Goal: Task Accomplishment & Management: Use online tool/utility

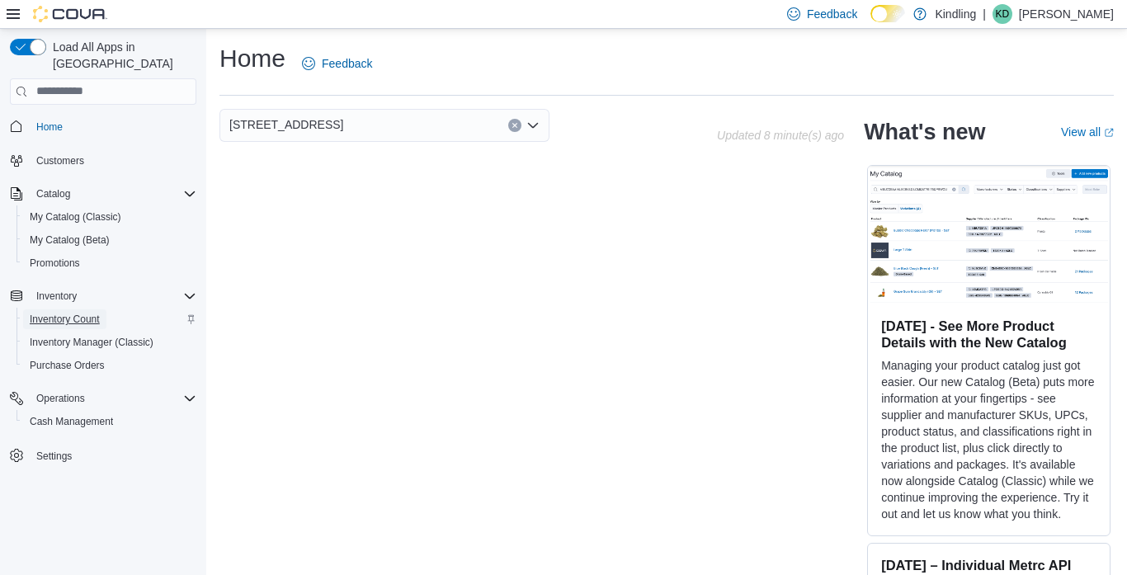
click at [81, 313] on span "Inventory Count" at bounding box center [65, 319] width 70 height 13
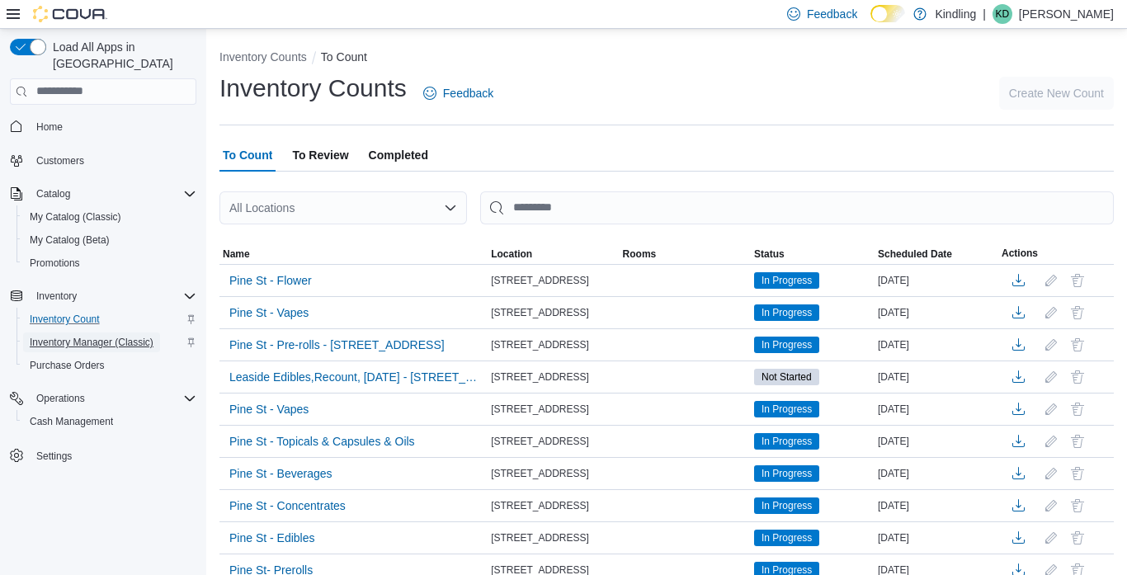
click at [139, 336] on span "Inventory Manager (Classic)" at bounding box center [92, 342] width 124 height 13
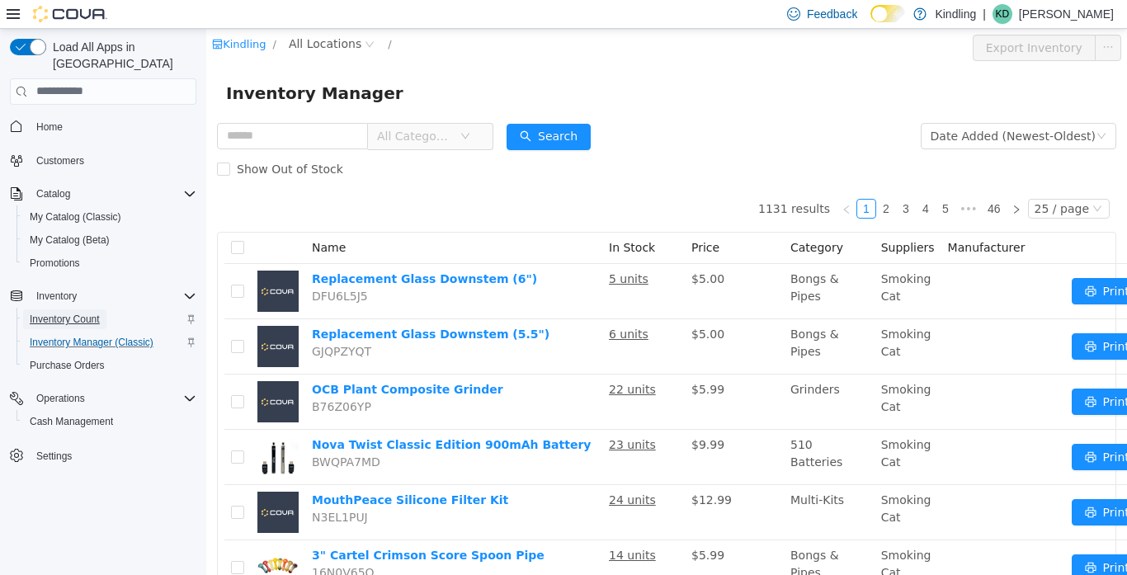
click at [92, 313] on span "Inventory Count" at bounding box center [65, 319] width 70 height 13
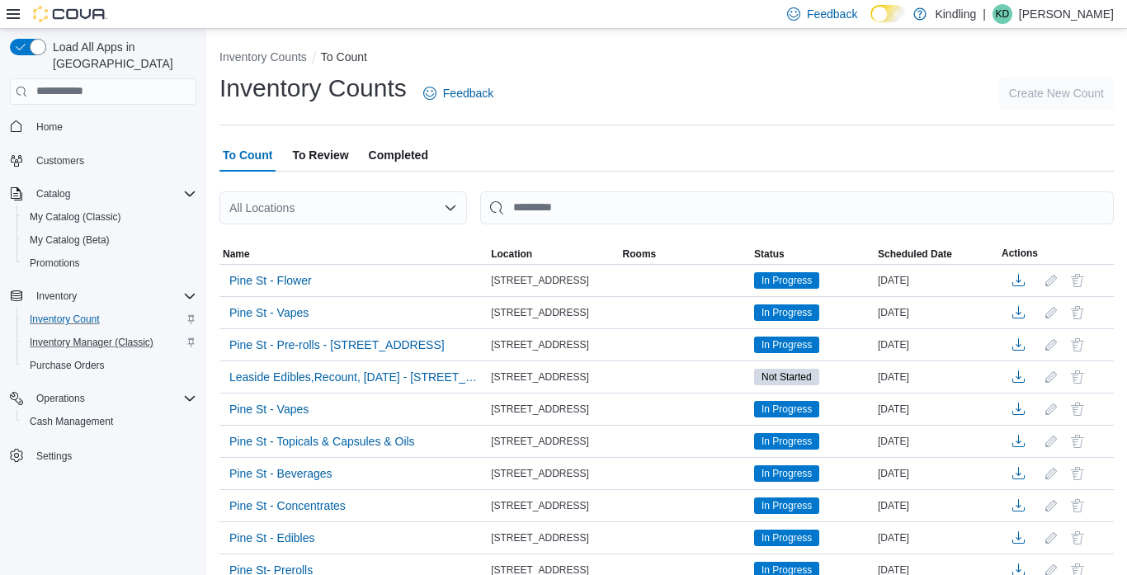
click at [576, 153] on div "To Count To Review Completed" at bounding box center [666, 155] width 894 height 33
click at [97, 116] on span "Home" at bounding box center [113, 126] width 167 height 21
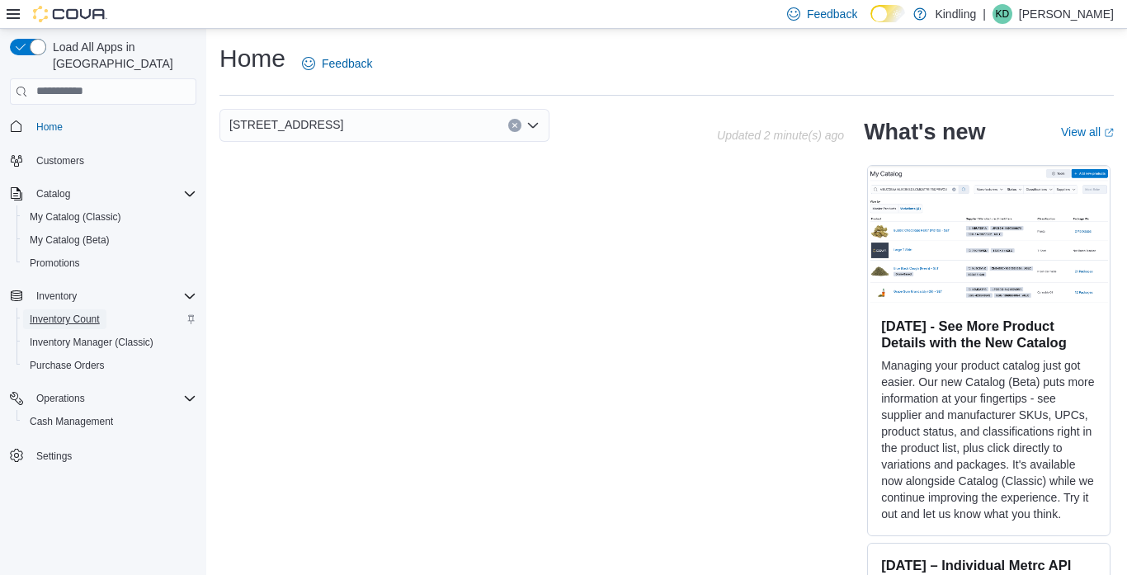
click at [86, 313] on span "Inventory Count" at bounding box center [65, 319] width 70 height 13
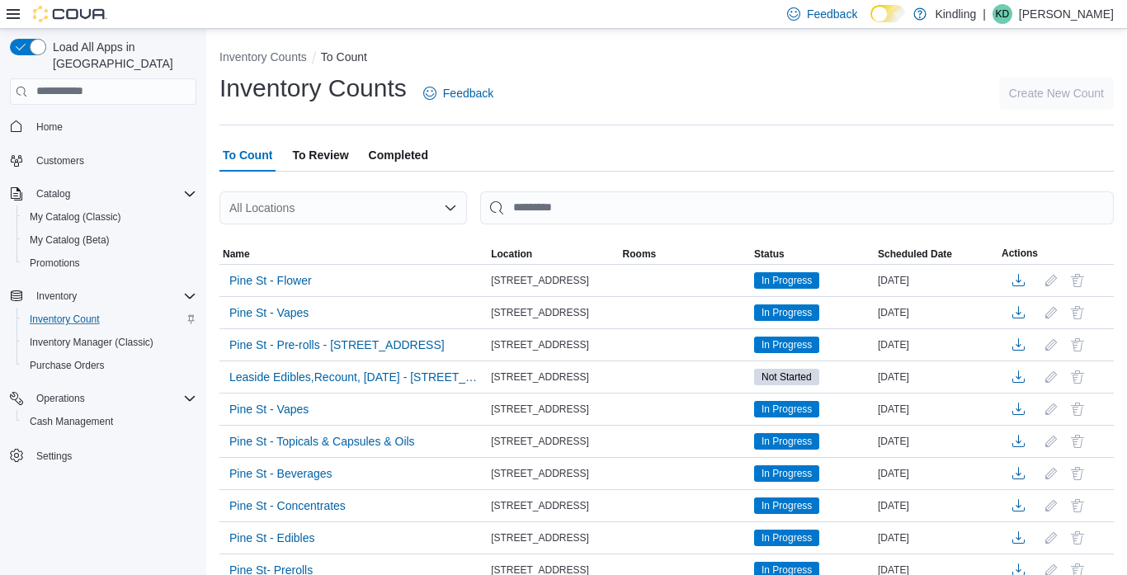
click at [566, 93] on div "Inventory Counts Feedback Create New Count" at bounding box center [666, 93] width 894 height 43
click at [628, 111] on div "Inventory Counts Feedback Create New Count" at bounding box center [666, 93] width 894 height 43
click at [94, 336] on span "Inventory Manager (Classic)" at bounding box center [92, 342] width 124 height 13
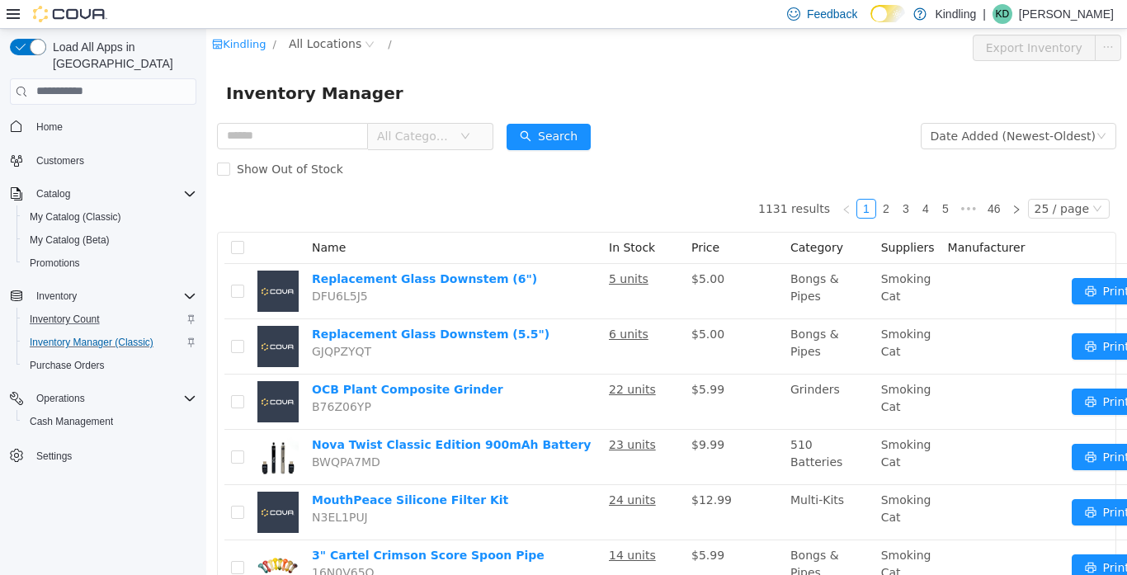
click at [476, 89] on div "Inventory Manager" at bounding box center [666, 92] width 881 height 26
click at [70, 313] on span "Inventory Count" at bounding box center [65, 319] width 70 height 13
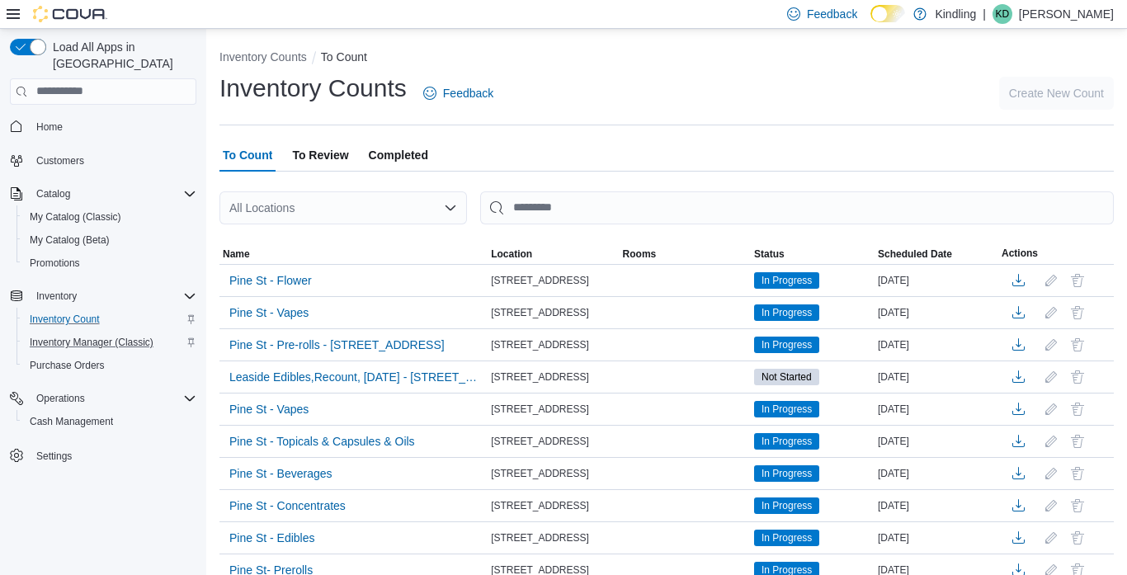
click at [575, 94] on div "Inventory Counts Feedback Create New Count" at bounding box center [666, 93] width 894 height 43
click at [91, 313] on span "Inventory Count" at bounding box center [65, 319] width 70 height 13
click at [1028, 95] on span "Create New Count" at bounding box center [1056, 93] width 95 height 17
